Goal: Register for event/course

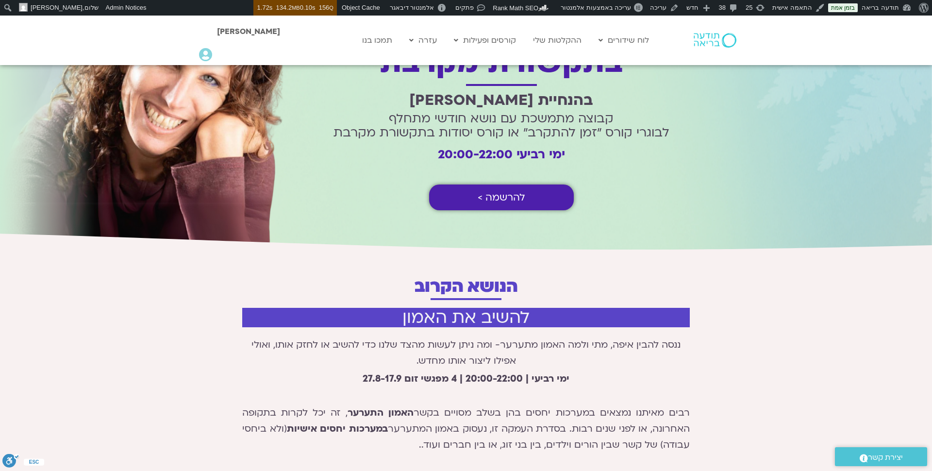
scroll to position [88, 0]
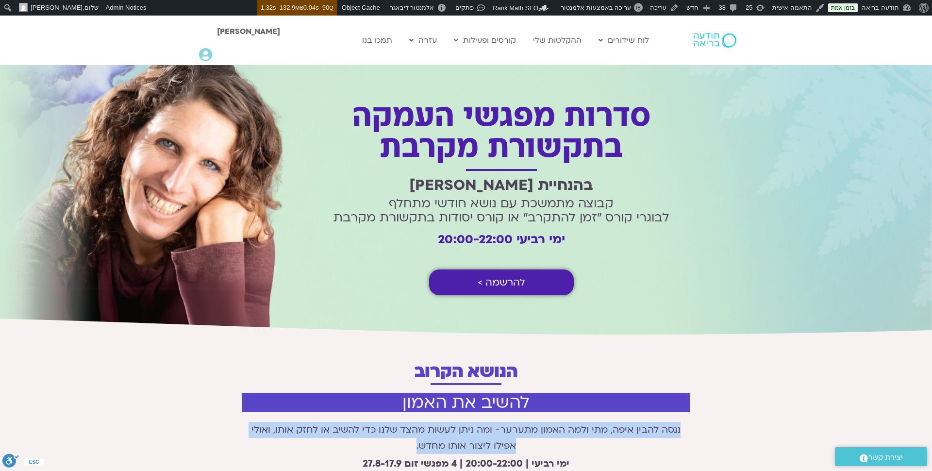
drag, startPoint x: 411, startPoint y: 444, endPoint x: 694, endPoint y: 425, distance: 284.3
copy p "ננסה להבין איפה, מתי ולמה האמון מתערער- ומה ניתן לעשות מהצד שלנו כדי להשיב או ל…"
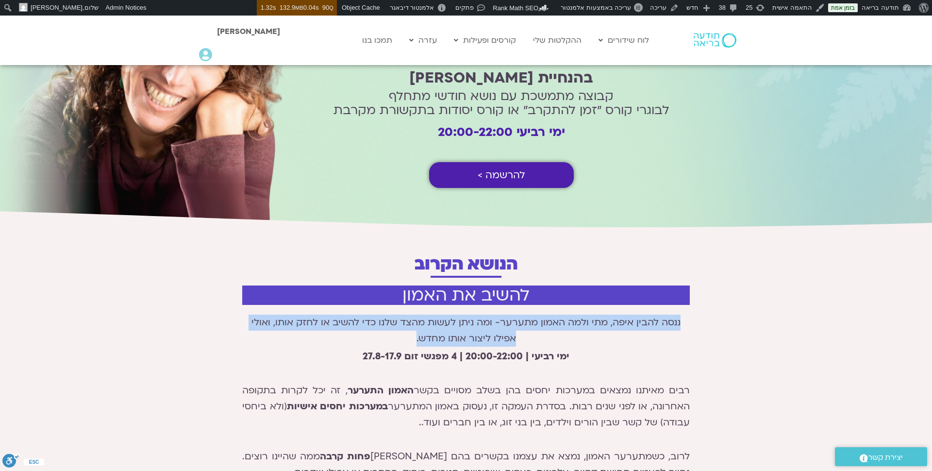
scroll to position [118, 0]
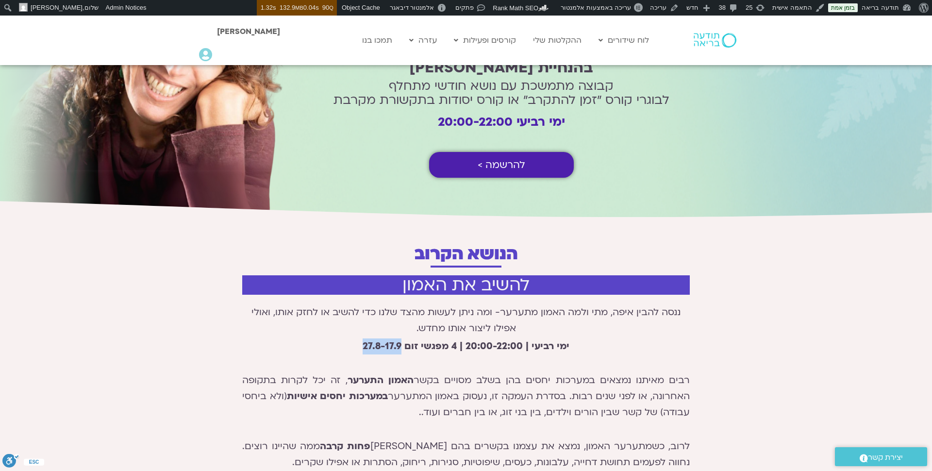
drag, startPoint x: 365, startPoint y: 344, endPoint x: 403, endPoint y: 346, distance: 38.4
click at [404, 346] on strong "ימי רביעי | 20:00-22:00 | 4 מפגשי זום 27.8-17.9" at bounding box center [466, 346] width 207 height 13
copy strong "27.8-17.9"
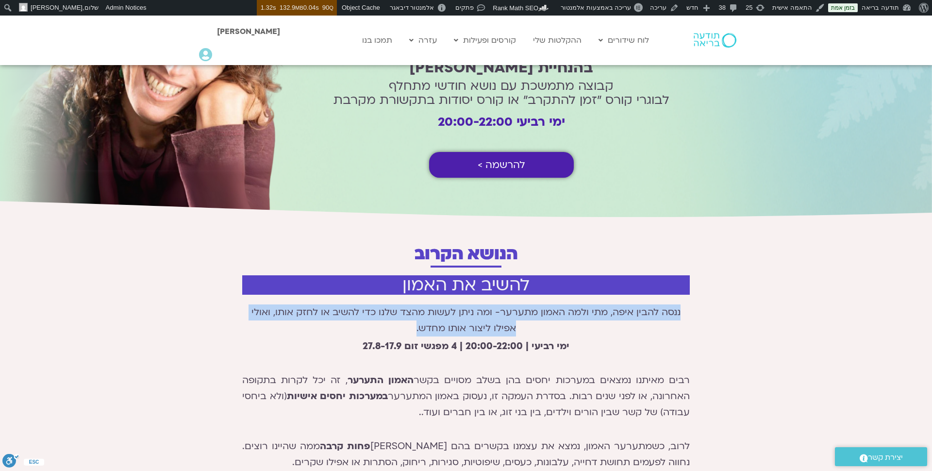
drag, startPoint x: 410, startPoint y: 329, endPoint x: 697, endPoint y: 304, distance: 288.6
copy p "ננסה להבין איפה, מתי ולמה האמון מתערער- ומה ניתן לעשות מהצד שלנו כדי להשיב או ל…"
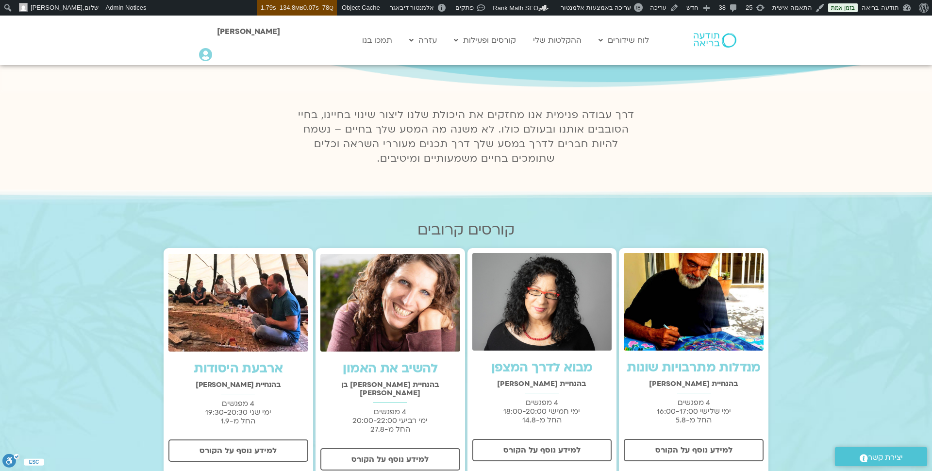
scroll to position [163, 0]
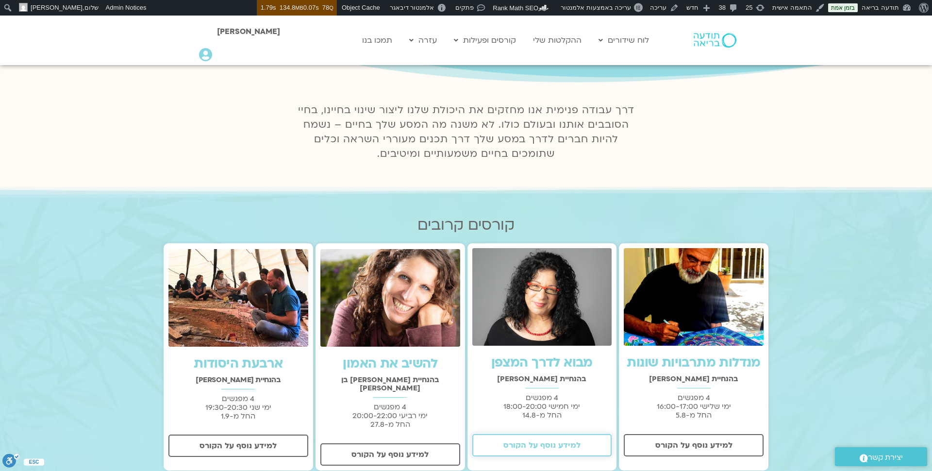
click at [555, 443] on span "למידע נוסף על הקורס" at bounding box center [542, 445] width 77 height 9
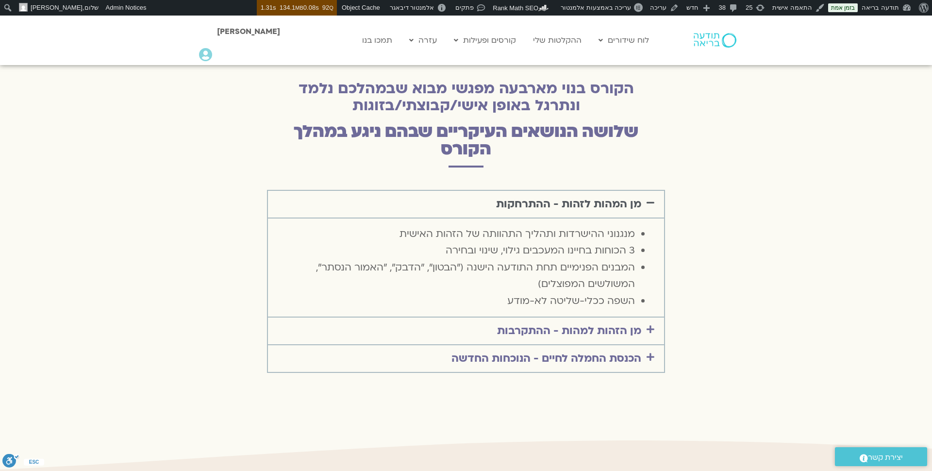
scroll to position [1367, 0]
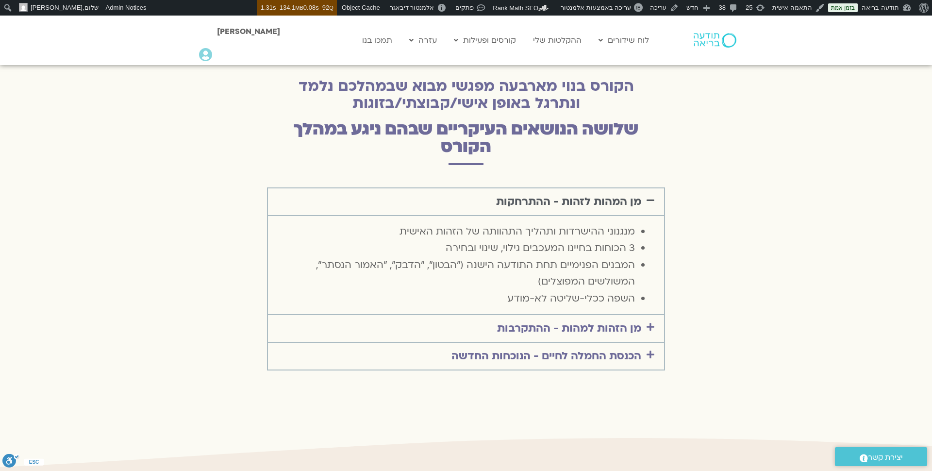
click at [607, 315] on div "מן הזהות למהות - ההתקרבות" at bounding box center [466, 328] width 396 height 27
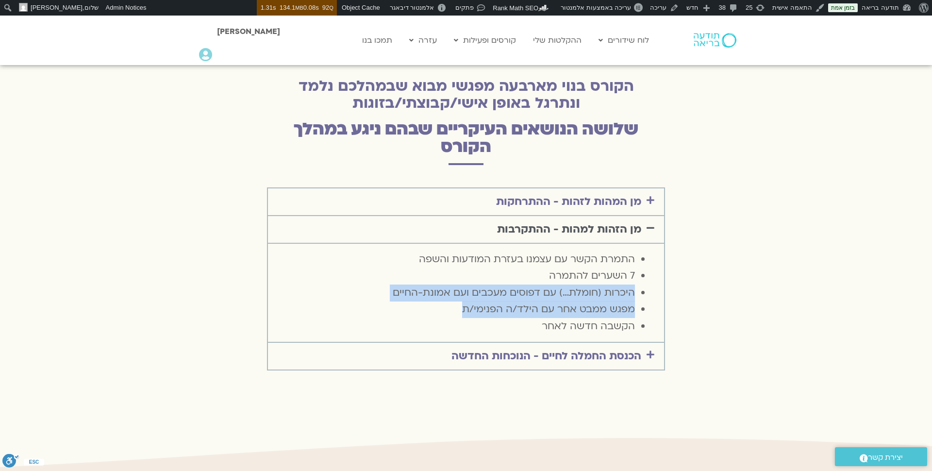
drag, startPoint x: 633, startPoint y: 253, endPoint x: 404, endPoint y: 275, distance: 229.8
click at [404, 275] on ul "התמרת הקשר עם עצמנו בעזרת המודעות והשפה 7 השערים להתמרה היכרות (חומלת…) עם דפוס…" at bounding box center [466, 293] width 377 height 84
copy ul "היכרות (חומלת…) עם דפוסים מעכבים ועם אמונת-החיים מפגש ממבט אחר עם הילד/ה הפנימי…"
